Goal: Find specific page/section: Find specific page/section

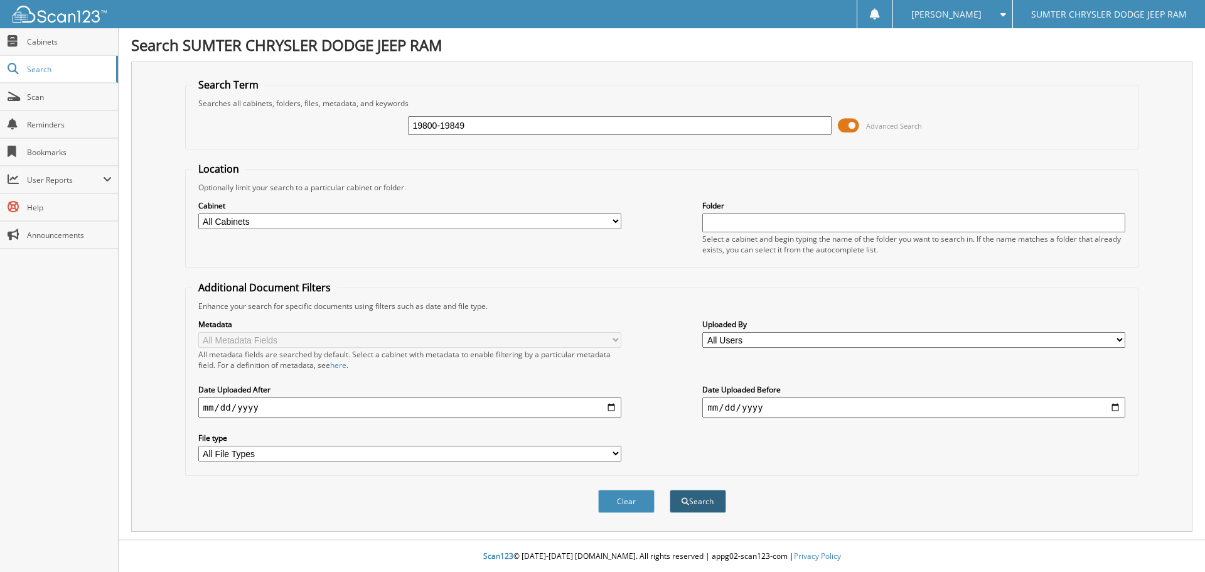
type input "19800-19849"
click at [708, 496] on button "Search" at bounding box center [698, 500] width 56 height 23
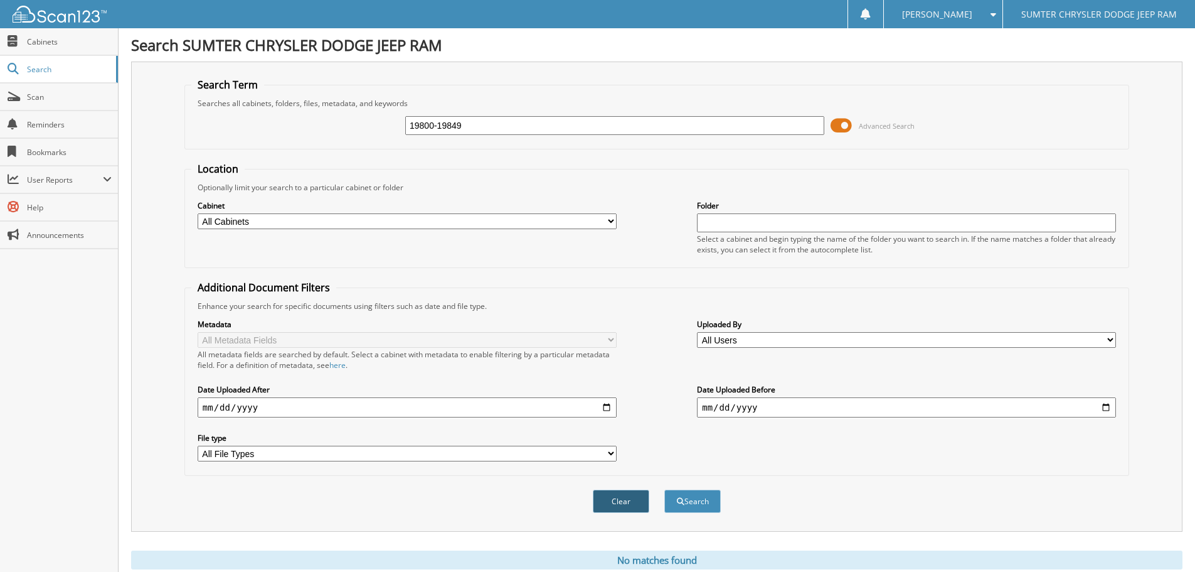
click at [618, 500] on button "Clear" at bounding box center [621, 500] width 56 height 23
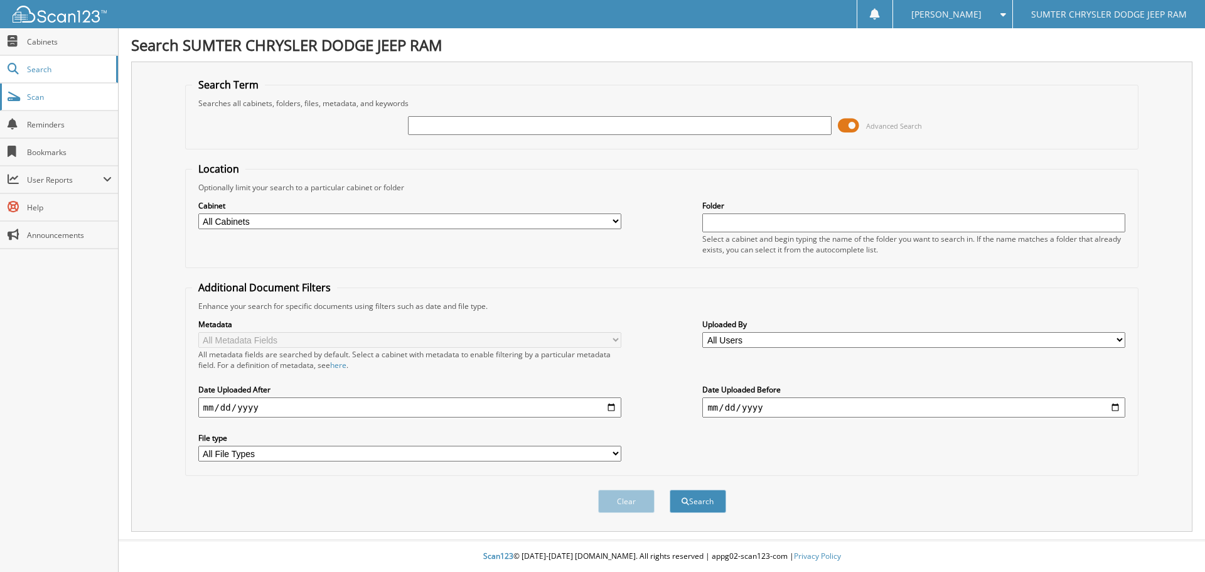
click at [68, 100] on span "Scan" at bounding box center [69, 97] width 85 height 11
